Goal: Task Accomplishment & Management: Use online tool/utility

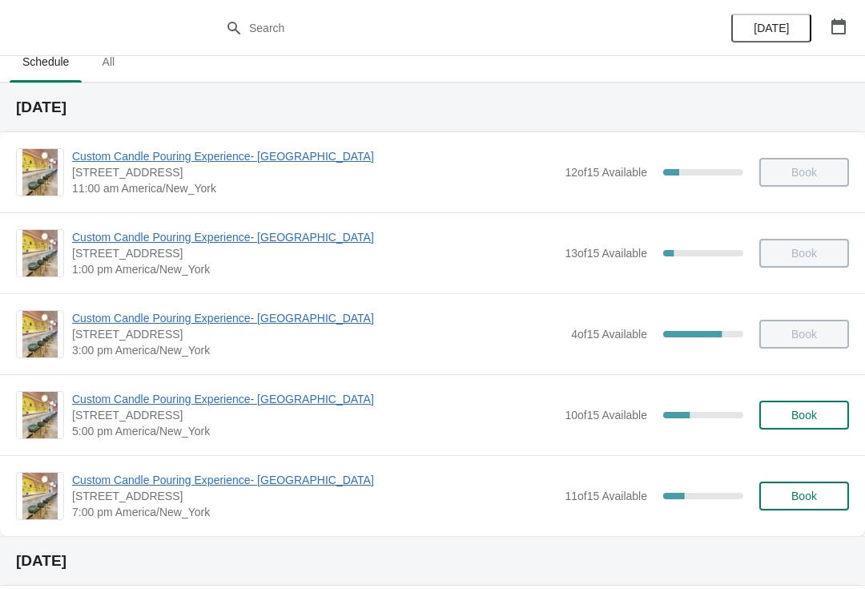
scroll to position [18, 0]
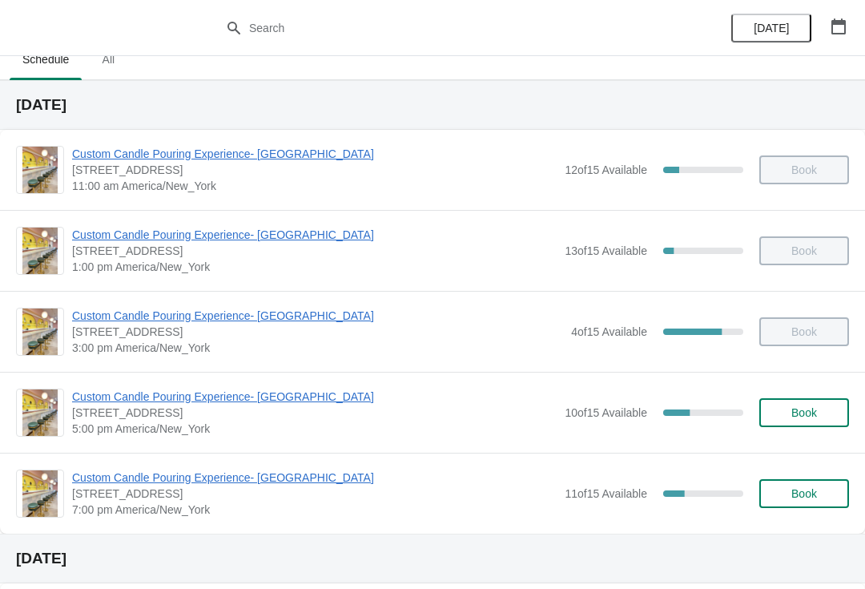
click at [117, 388] on span "Custom Candle Pouring Experience- [GEOGRAPHIC_DATA]" at bounding box center [314, 396] width 485 height 16
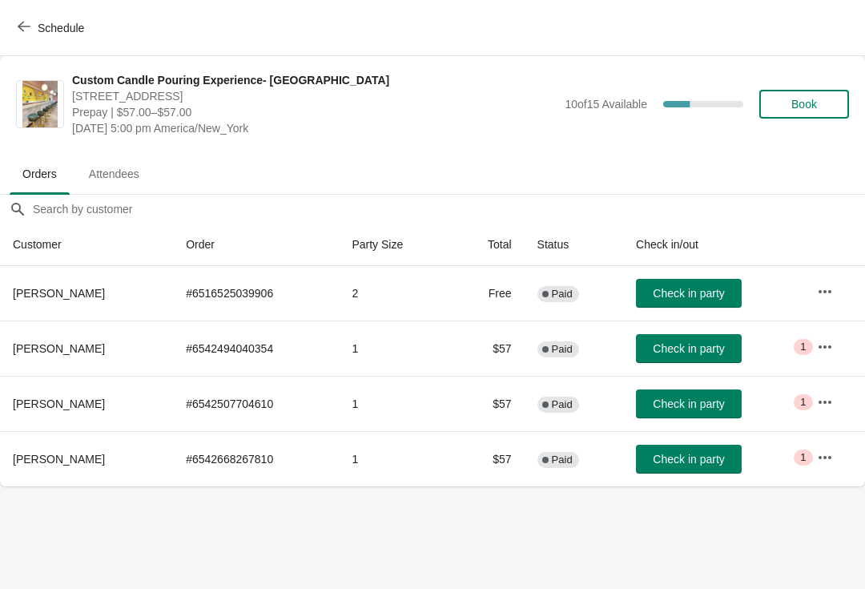
click at [689, 340] on button "Check in party" at bounding box center [689, 348] width 106 height 29
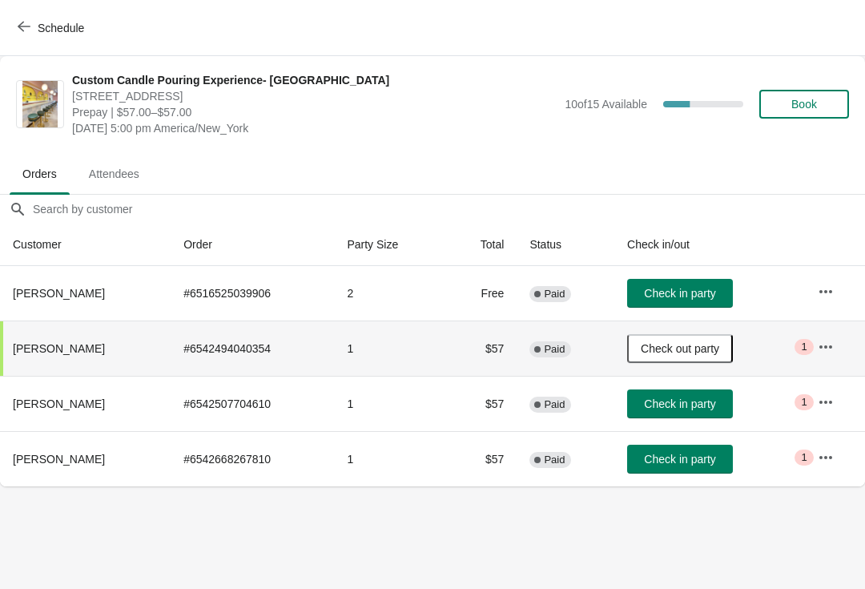
click at [678, 396] on button "Check in party" at bounding box center [680, 403] width 106 height 29
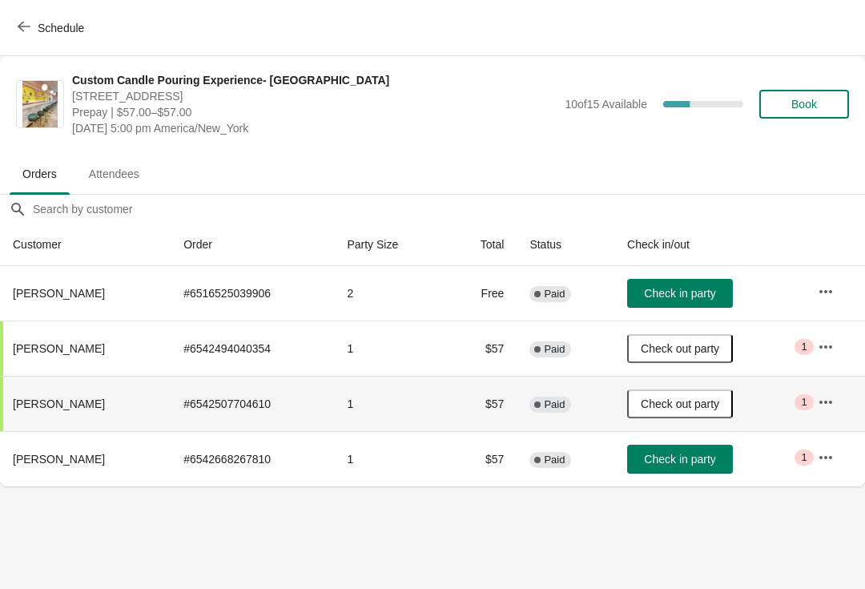
click at [691, 463] on span "Check in party" at bounding box center [679, 459] width 71 height 13
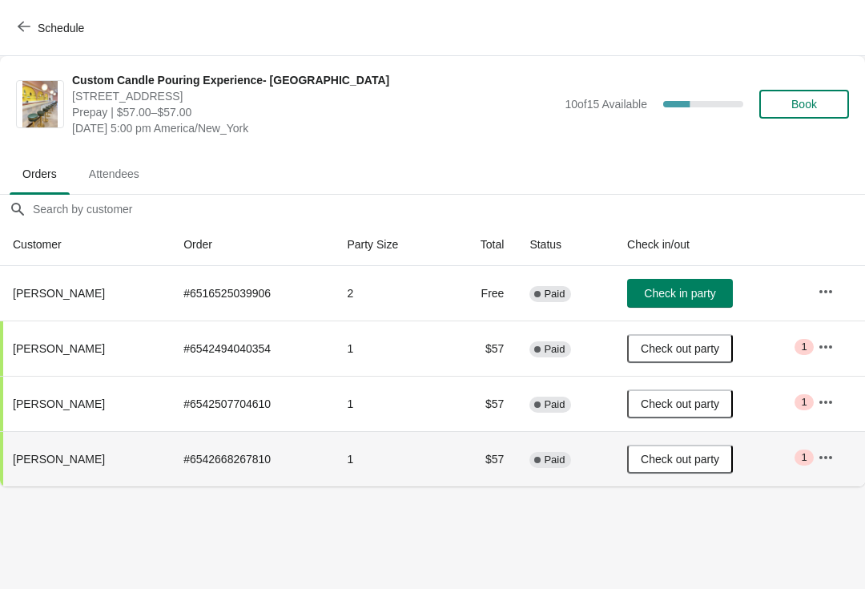
click at [823, 280] on button "button" at bounding box center [825, 291] width 29 height 29
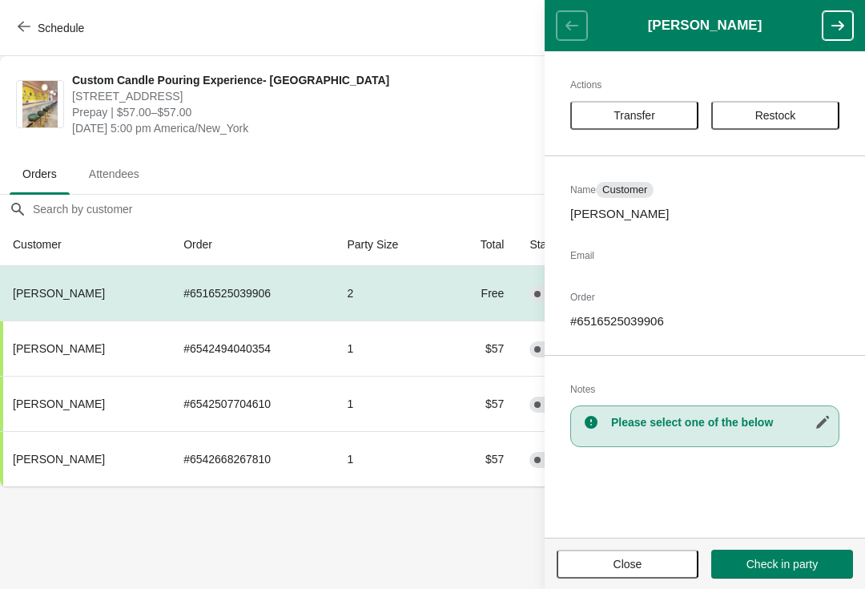
click at [661, 577] on button "Close" at bounding box center [628, 563] width 142 height 29
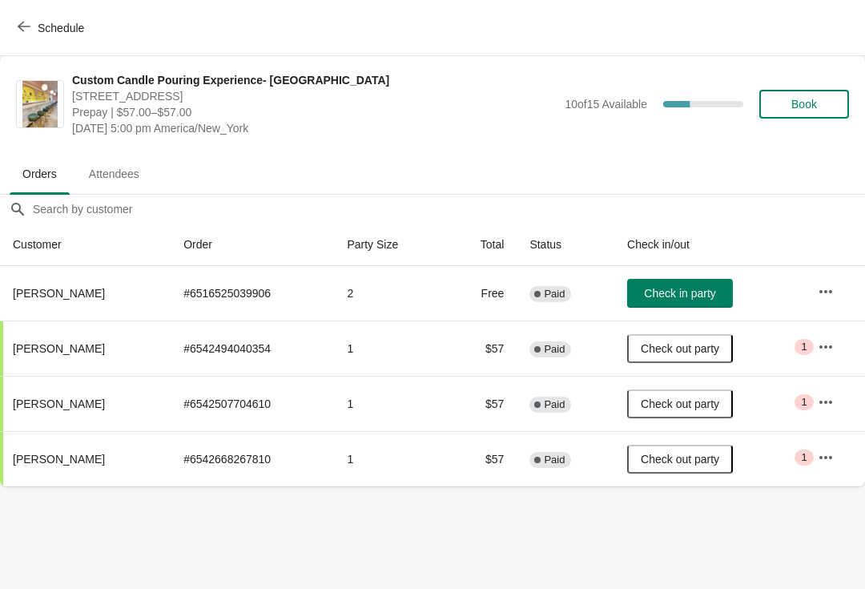
click at [29, 22] on icon "button" at bounding box center [24, 26] width 13 height 13
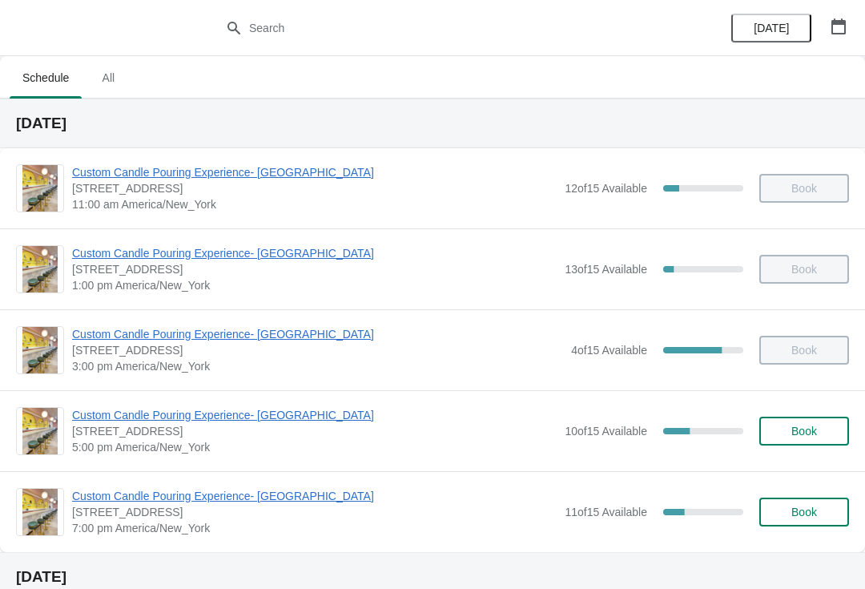
click at [120, 326] on span "Custom Candle Pouring Experience- [GEOGRAPHIC_DATA]" at bounding box center [317, 334] width 491 height 16
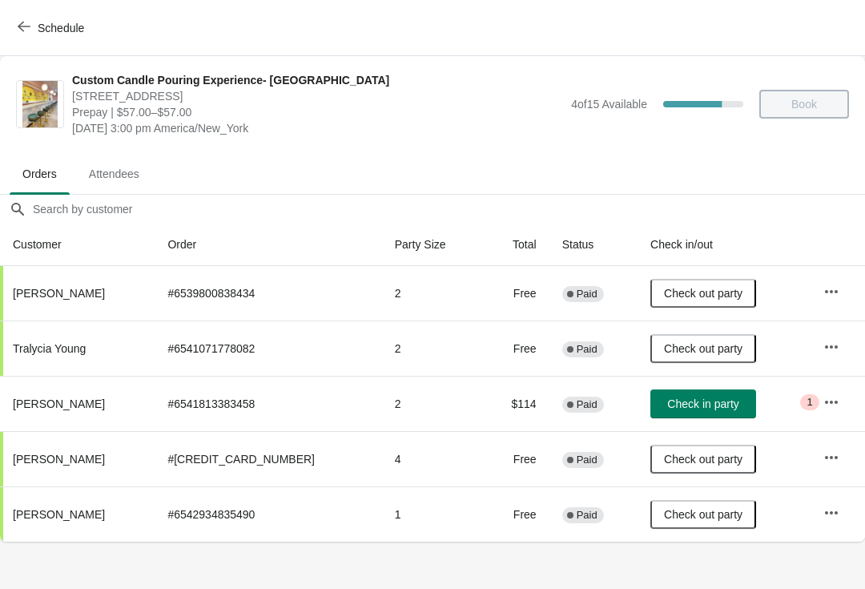
click at [819, 388] on button "button" at bounding box center [831, 402] width 29 height 29
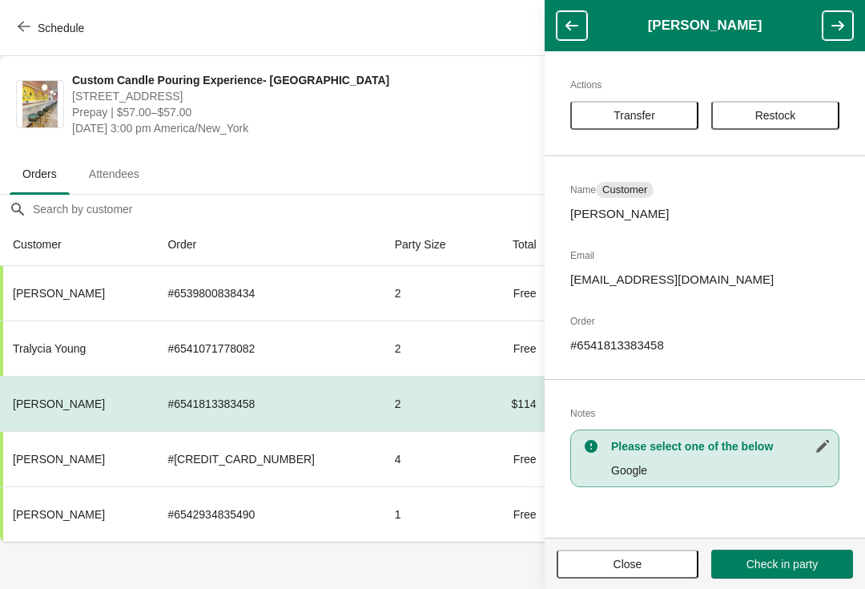
click at [676, 101] on button "Transfer" at bounding box center [634, 115] width 128 height 29
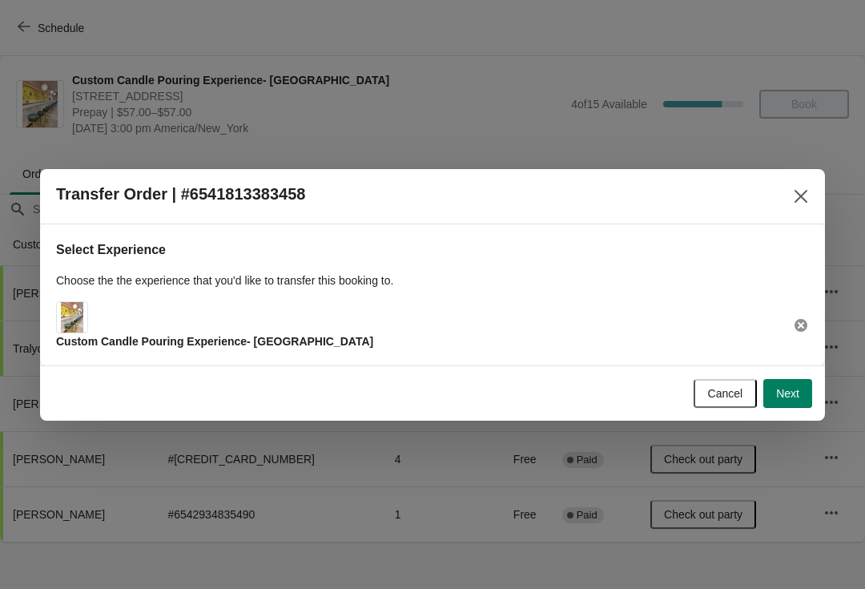
click at [796, 390] on span "Next" at bounding box center [787, 393] width 23 height 13
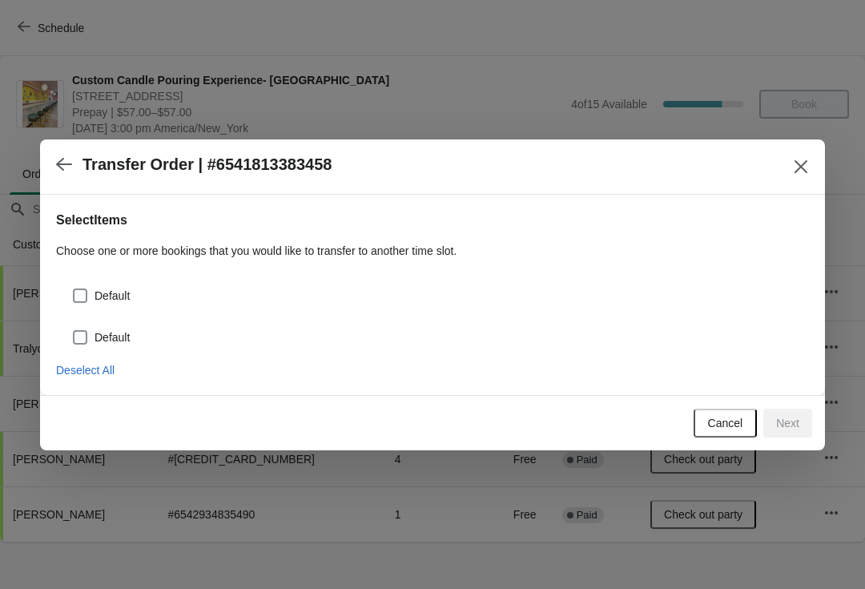
click at [88, 287] on label "Default" at bounding box center [101, 295] width 58 height 22
click at [74, 288] on input "Default" at bounding box center [73, 288] width 1 height 1
checkbox input "true"
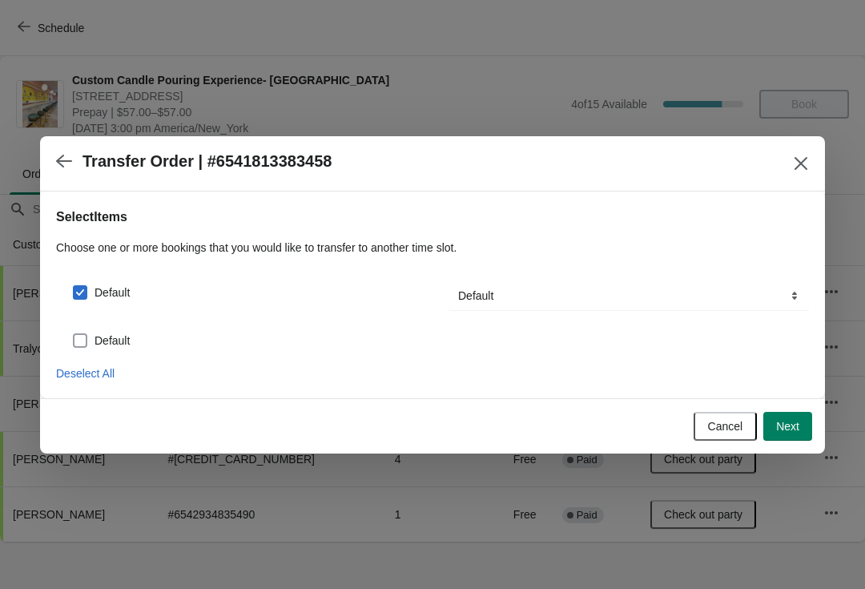
click at [80, 335] on span at bounding box center [80, 340] width 14 height 14
click at [74, 334] on input "Default" at bounding box center [73, 333] width 1 height 1
checkbox input "true"
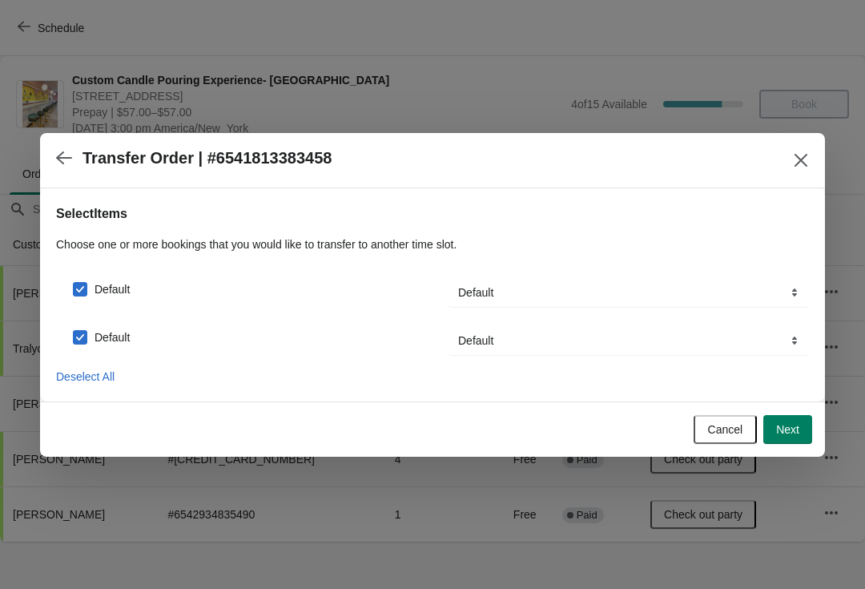
click at [781, 420] on button "Next" at bounding box center [787, 429] width 49 height 29
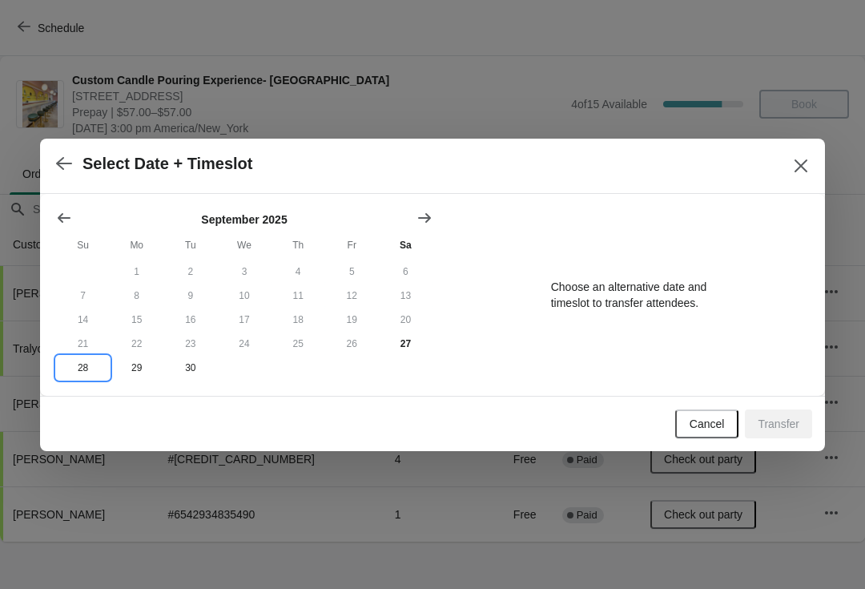
click at [92, 358] on button "28" at bounding box center [83, 368] width 54 height 24
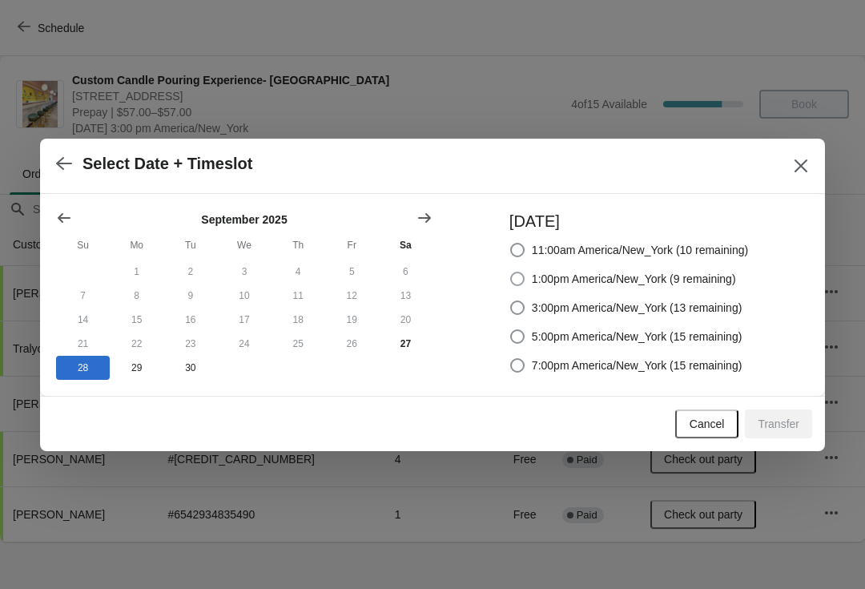
click at [632, 287] on label "1:00pm America/New_York (9 remaining)" at bounding box center [622, 278] width 227 height 22
click at [511, 272] on input "1:00pm America/New_York (9 remaining)" at bounding box center [510, 272] width 1 height 1
radio input "true"
click at [690, 303] on span "3:00pm America/New_York (13 remaining)" at bounding box center [637, 308] width 211 height 16
click at [511, 301] on input "3:00pm America/New_York (13 remaining)" at bounding box center [510, 300] width 1 height 1
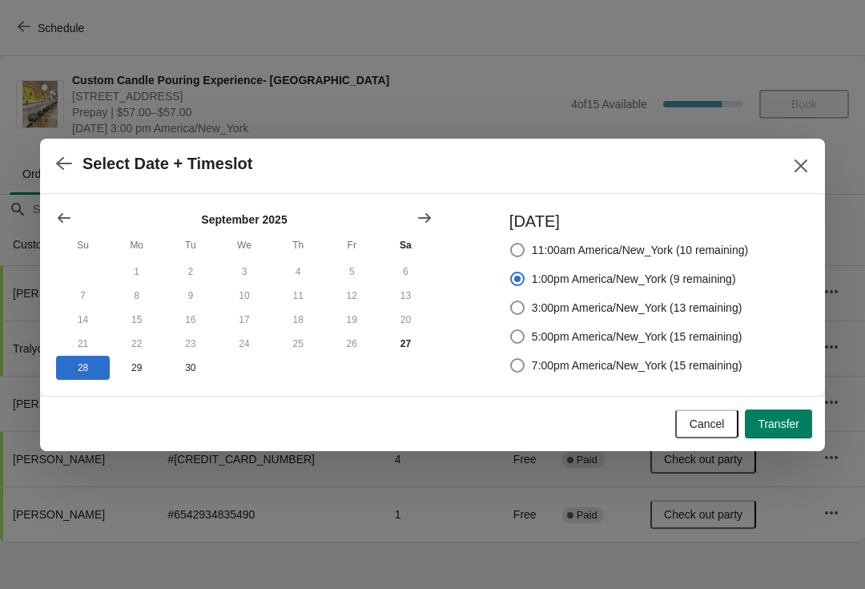
radio input "true"
click at [778, 417] on button "Transfer" at bounding box center [778, 423] width 67 height 29
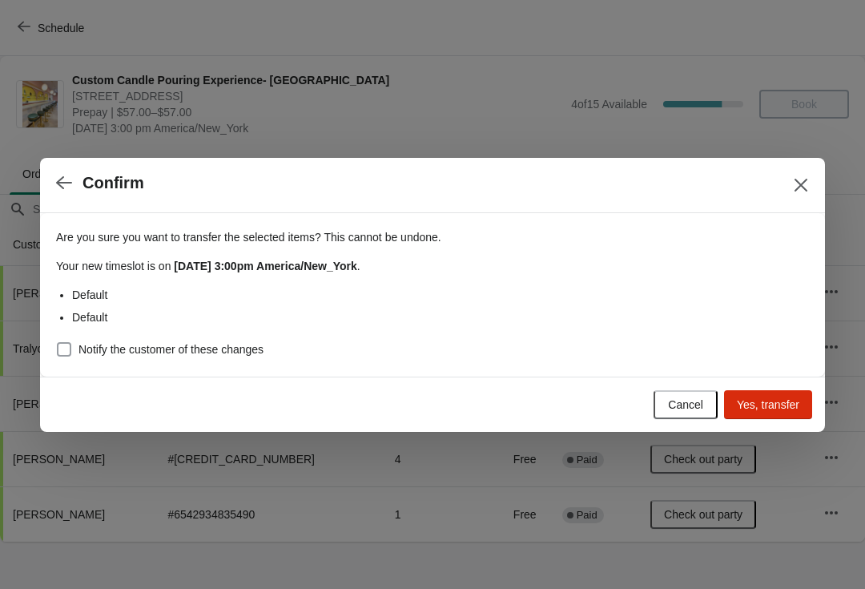
click at [80, 343] on span "Notify the customer of these changes" at bounding box center [170, 349] width 185 height 16
click at [58, 343] on input "Notify the customer of these changes" at bounding box center [57, 342] width 1 height 1
checkbox input "true"
click at [762, 408] on span "Yes, transfer" at bounding box center [768, 404] width 62 height 13
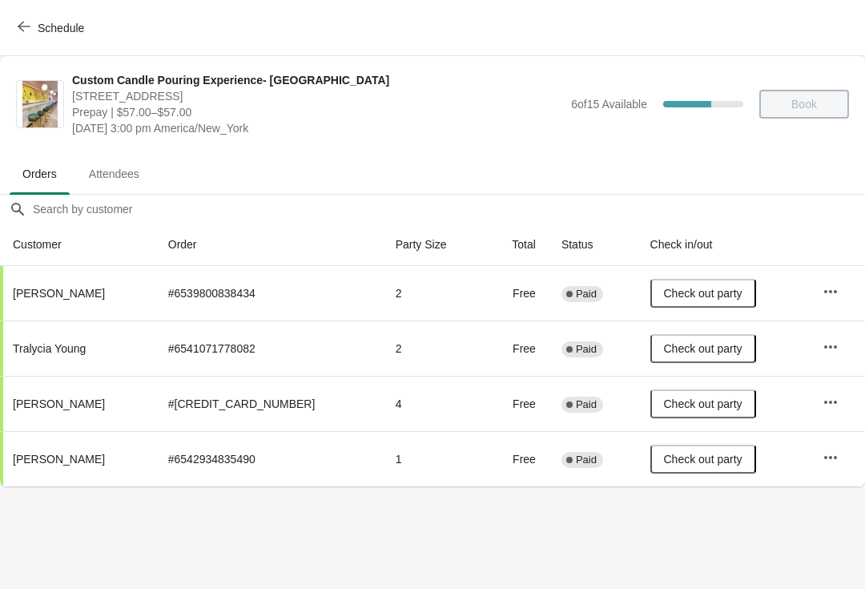
click at [33, 26] on span "Schedule" at bounding box center [52, 27] width 63 height 15
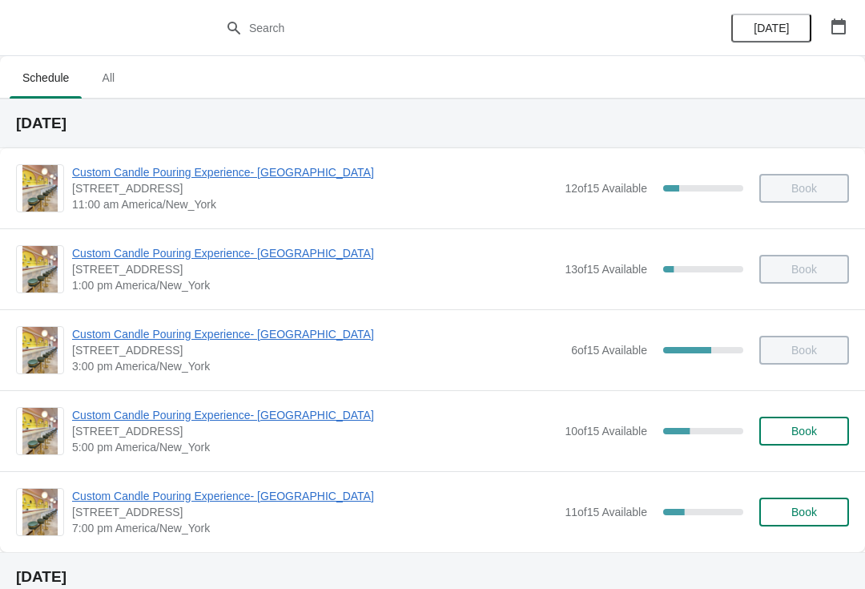
click at [86, 339] on span "Custom Candle Pouring Experience- [GEOGRAPHIC_DATA]" at bounding box center [317, 334] width 491 height 16
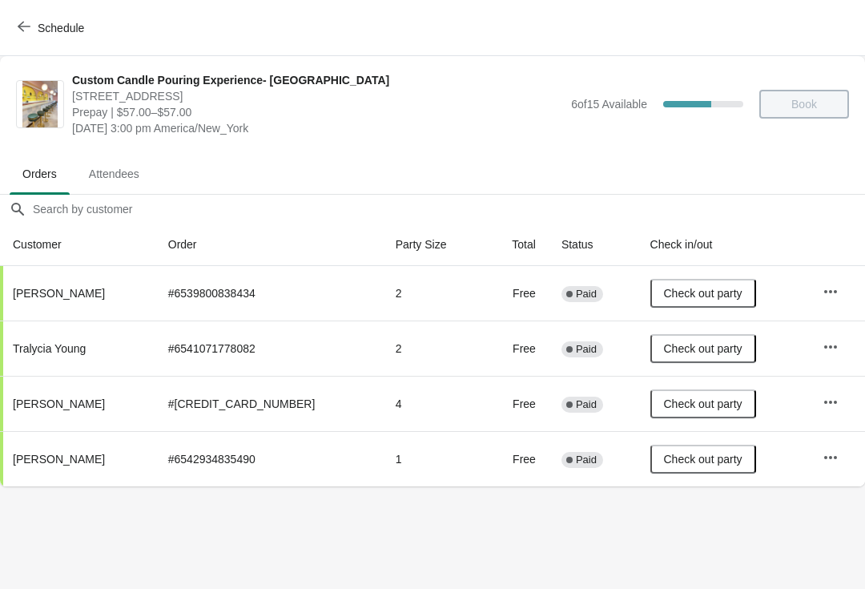
click at [18, 24] on icon "button" at bounding box center [24, 26] width 13 height 13
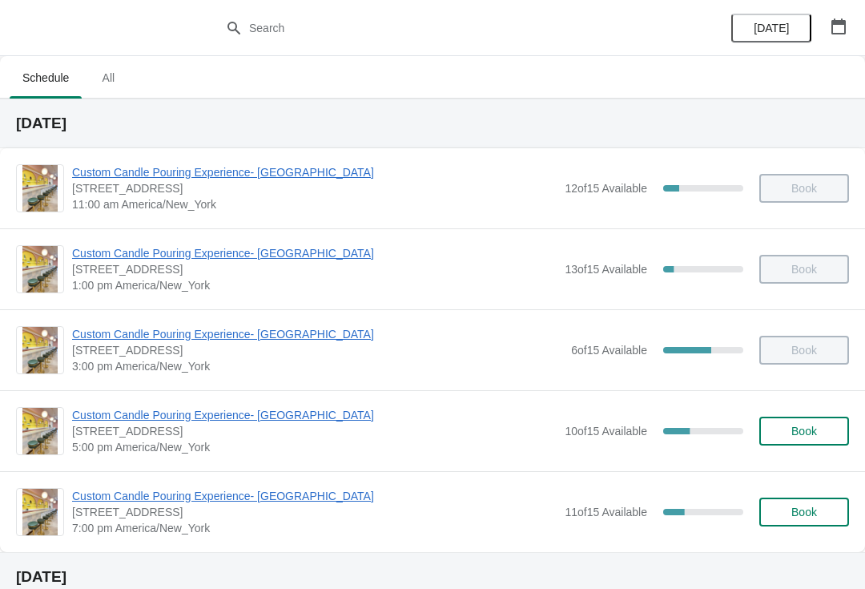
click at [113, 414] on span "Custom Candle Pouring Experience- [GEOGRAPHIC_DATA]" at bounding box center [314, 415] width 485 height 16
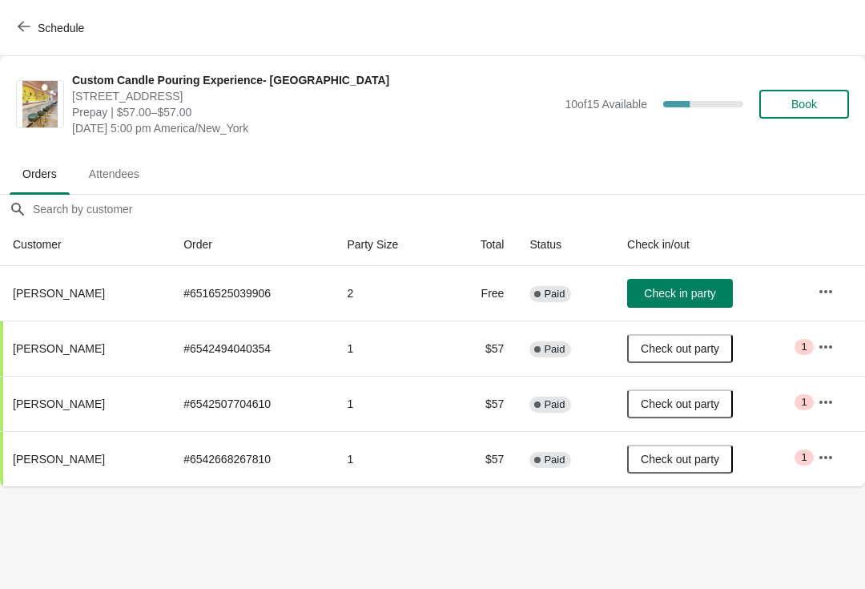
click at [681, 307] on button "Check in party" at bounding box center [680, 293] width 106 height 29
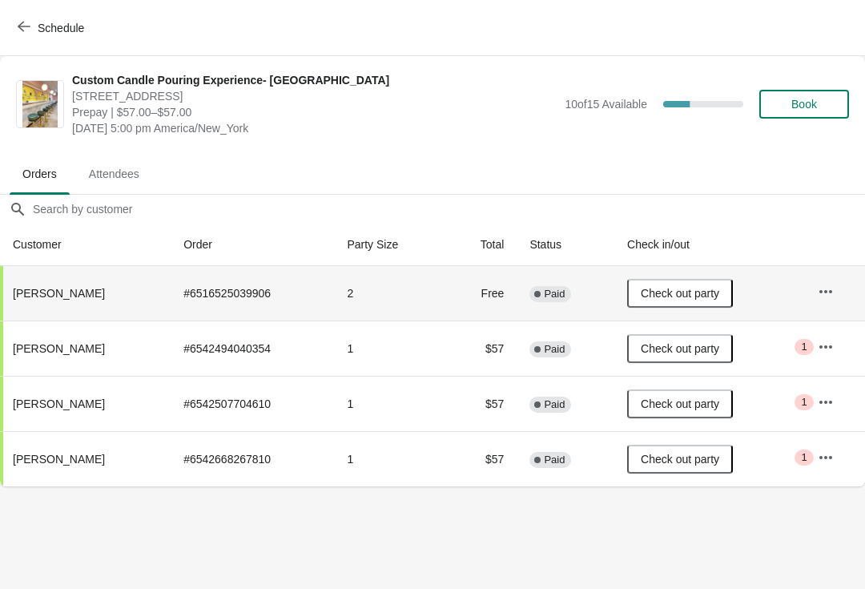
click at [686, 296] on span "Check out party" at bounding box center [680, 293] width 78 height 13
click at [698, 292] on span "Check in party" at bounding box center [679, 293] width 71 height 13
click at [33, 40] on button "Schedule" at bounding box center [52, 28] width 89 height 29
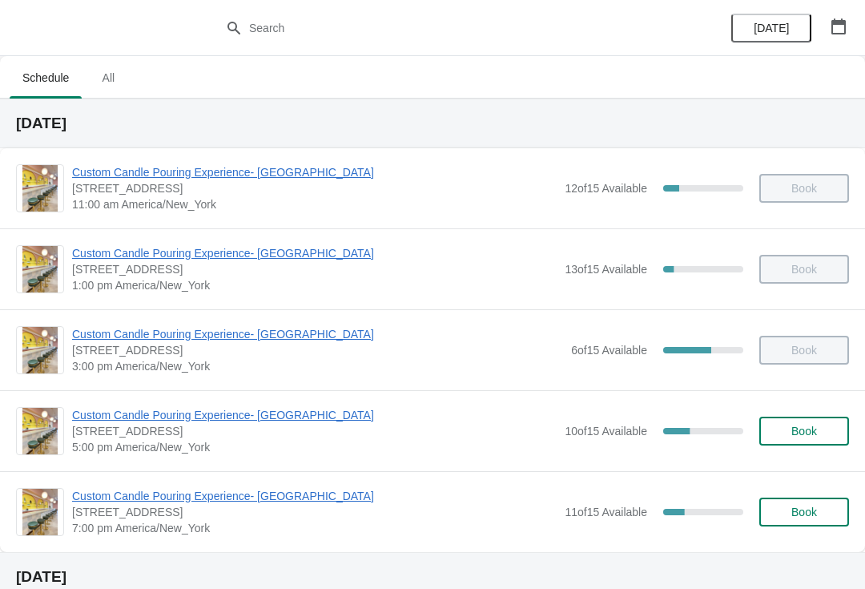
click at [155, 500] on span "Custom Candle Pouring Experience- [GEOGRAPHIC_DATA]" at bounding box center [314, 496] width 485 height 16
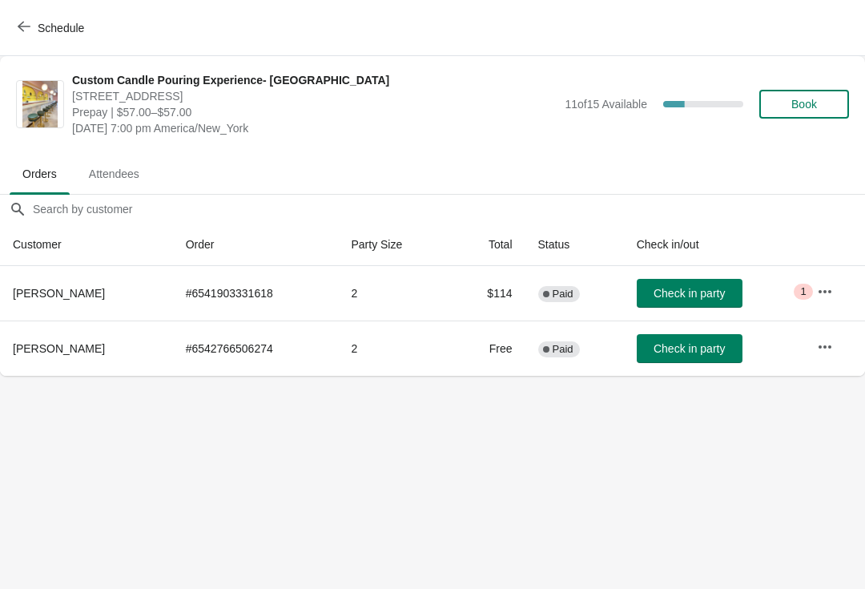
click at [25, 41] on button "Schedule" at bounding box center [52, 28] width 89 height 29
